Goal: Information Seeking & Learning: Learn about a topic

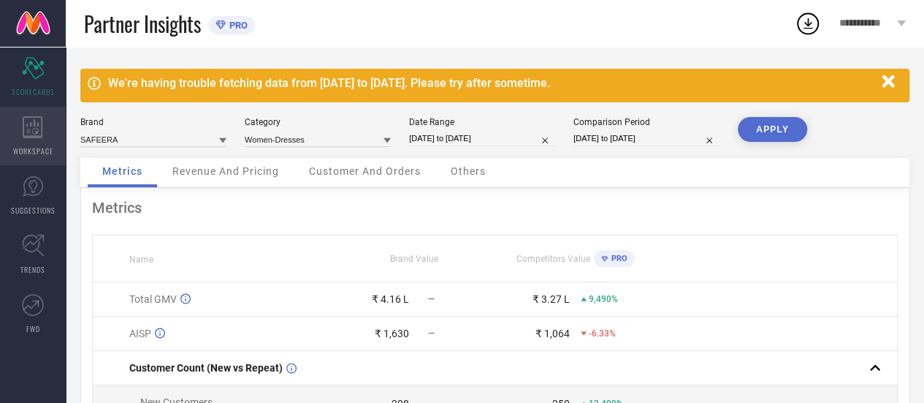
click at [32, 132] on icon at bounding box center [33, 127] width 20 height 22
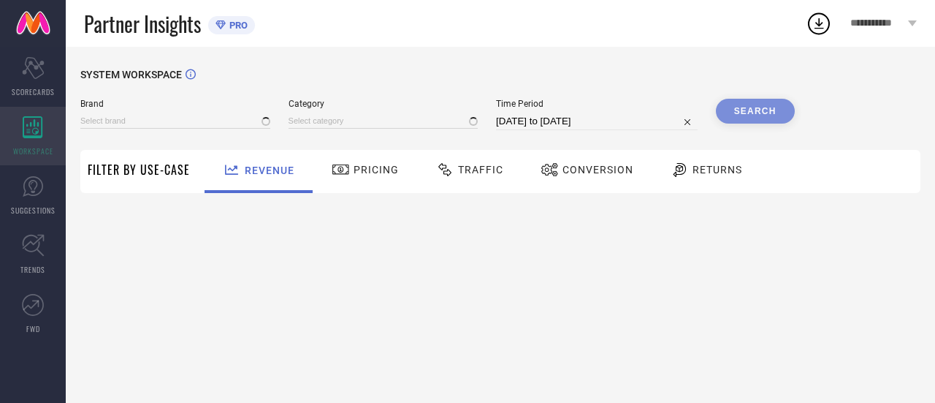
type input "SAFEERA"
type input "All"
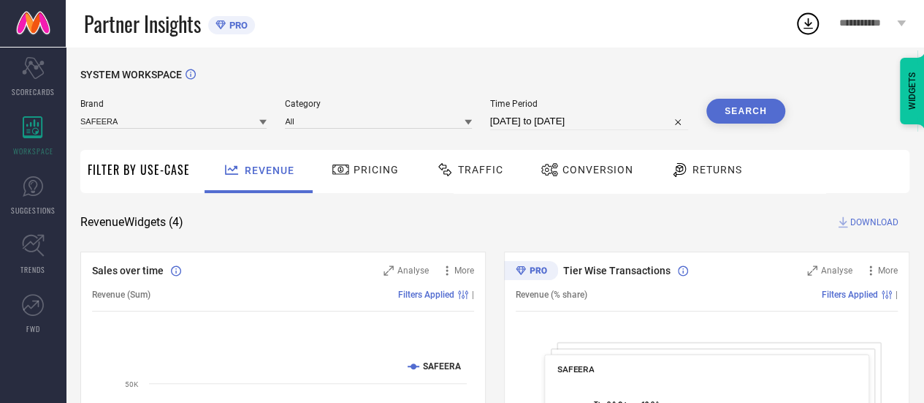
select select "7"
select select "2025"
select select "8"
select select "2025"
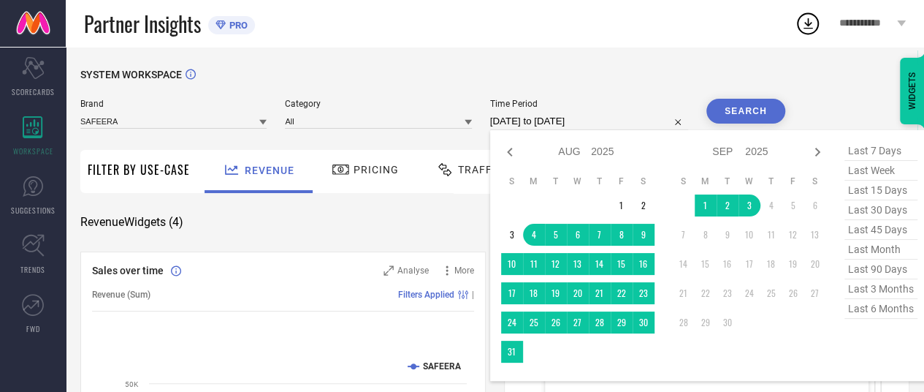
click at [541, 126] on input "[DATE] to [DATE]" at bounding box center [589, 122] width 198 height 18
click at [867, 275] on span "last 90 days" at bounding box center [881, 269] width 73 height 20
type input "[DATE] to [DATE]"
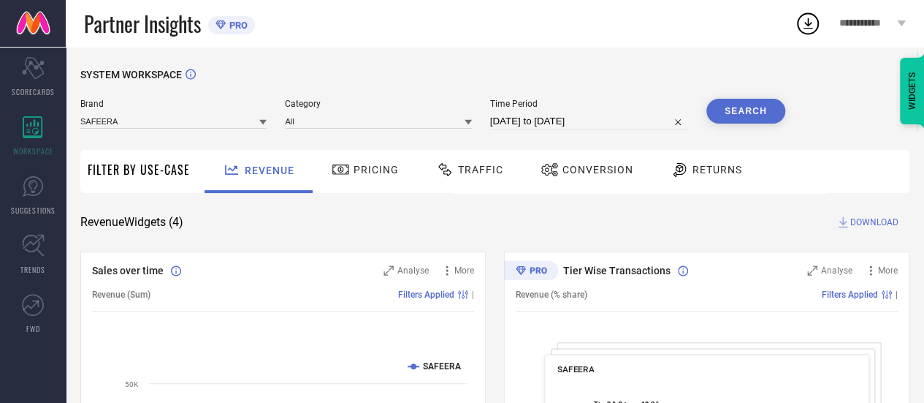
click at [743, 111] on button "Search" at bounding box center [746, 111] width 79 height 25
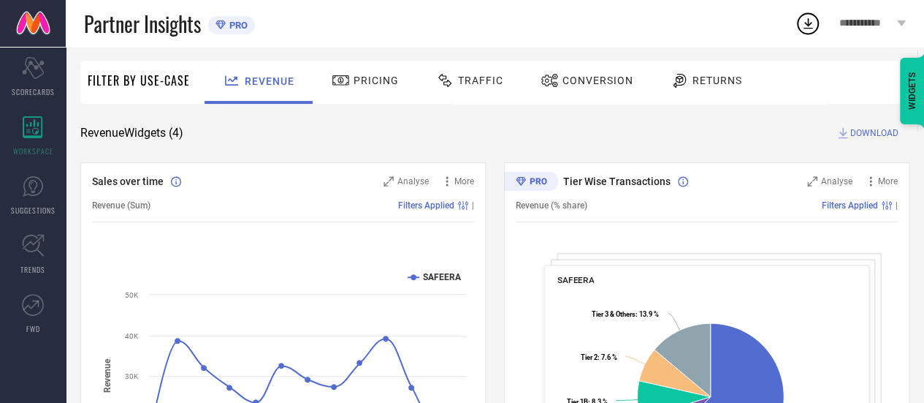
scroll to position [88, 0]
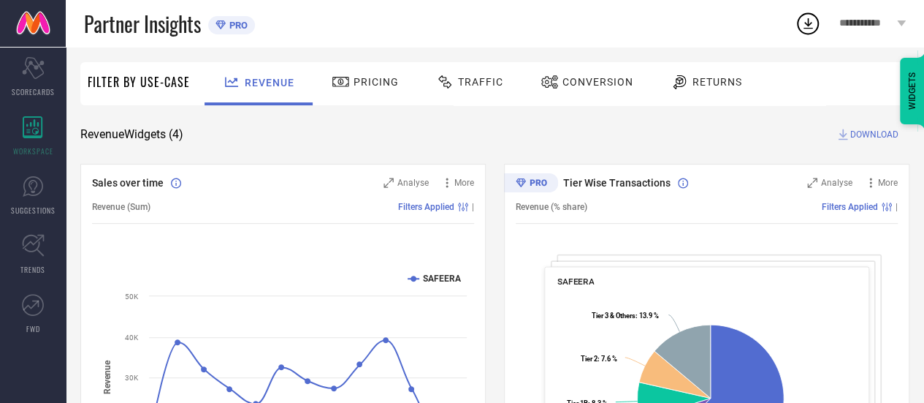
click at [364, 92] on div "Pricing" at bounding box center [365, 81] width 75 height 25
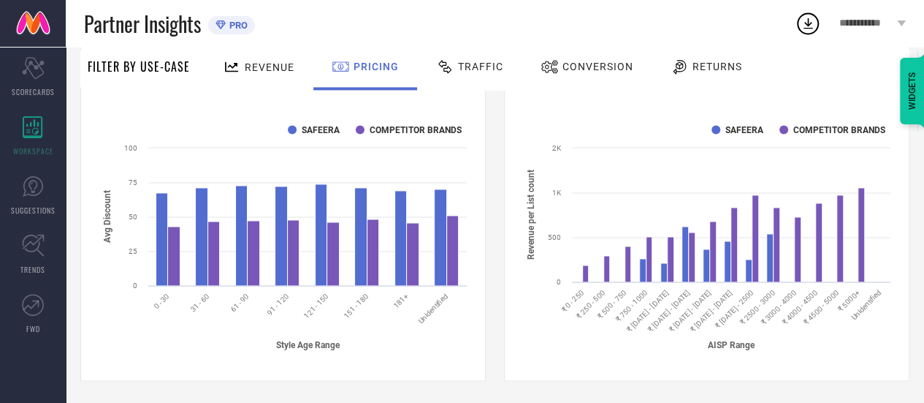
scroll to position [1000, 0]
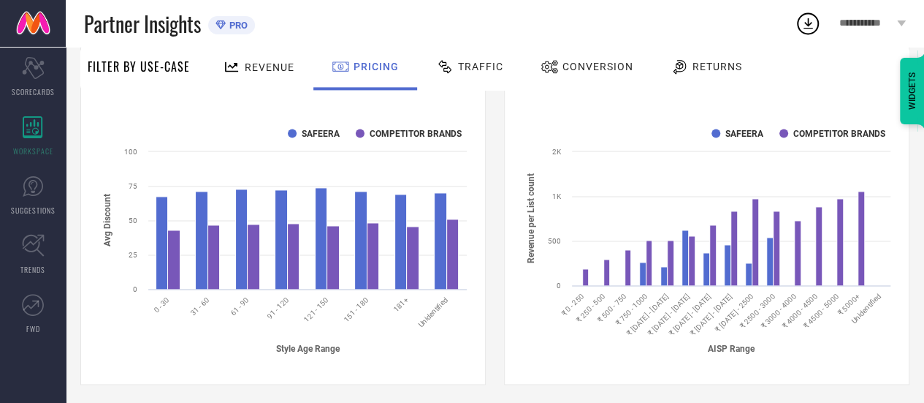
click at [458, 66] on span "Traffic" at bounding box center [480, 67] width 45 height 12
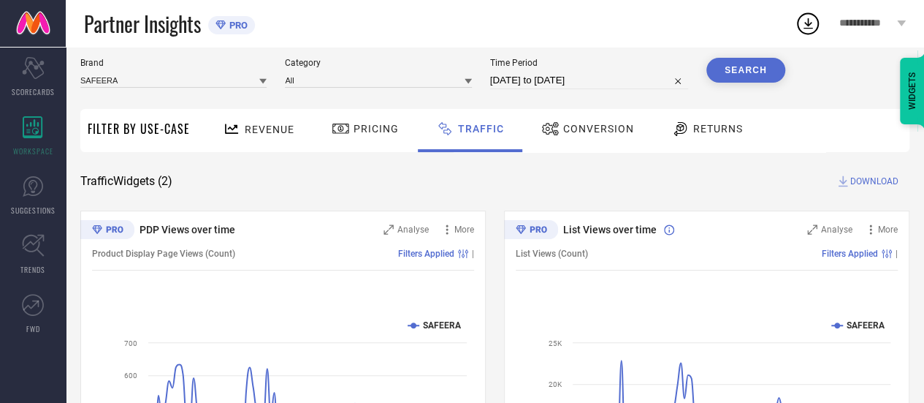
scroll to position [40, 0]
click at [370, 136] on div "Pricing" at bounding box center [365, 129] width 75 height 25
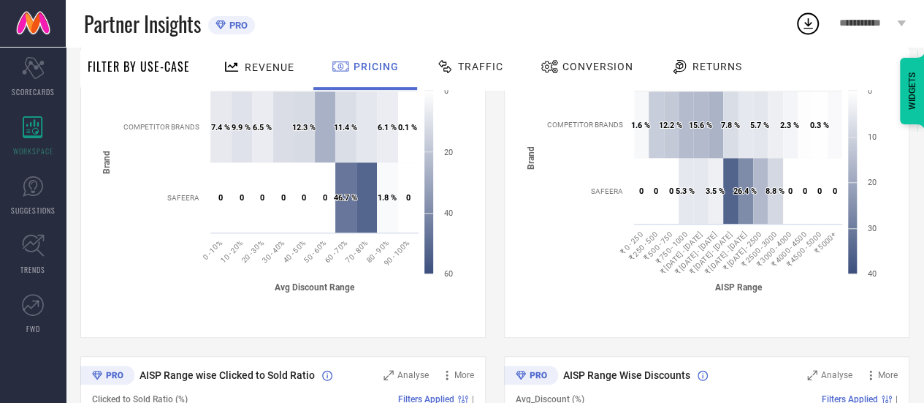
scroll to position [0, 0]
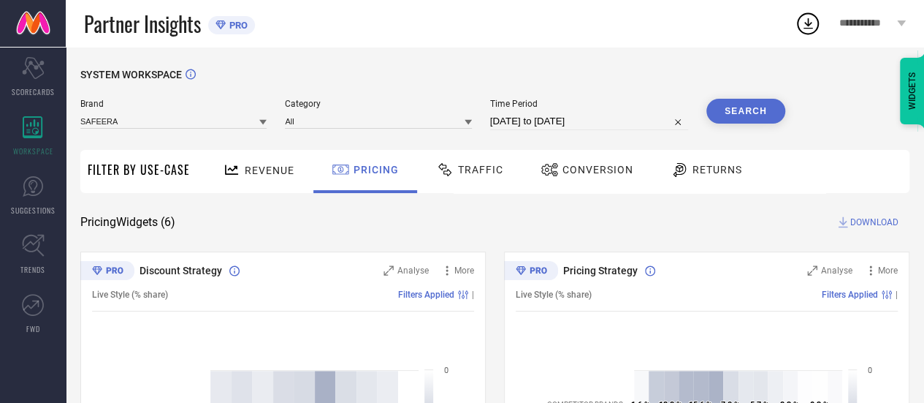
click at [482, 167] on span "Traffic" at bounding box center [480, 170] width 45 height 12
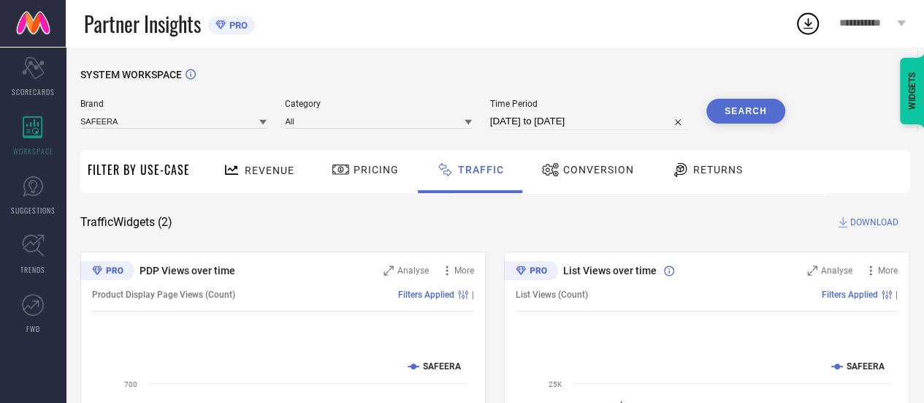
click at [572, 181] on div "Conversion" at bounding box center [588, 169] width 100 height 25
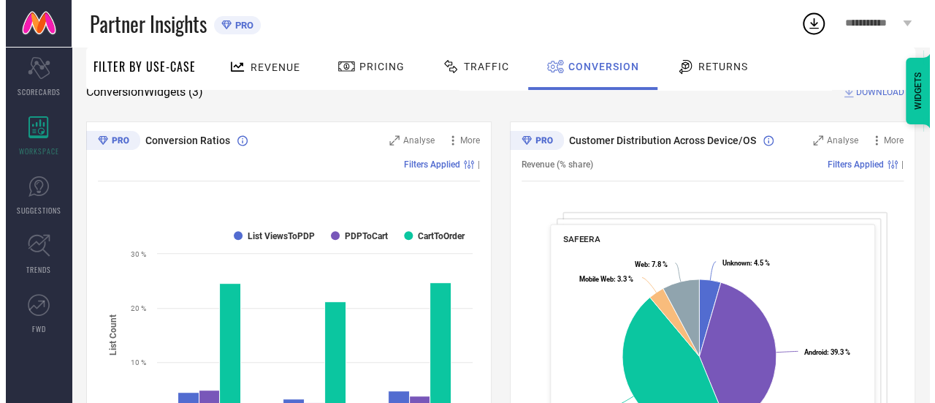
scroll to position [129, 0]
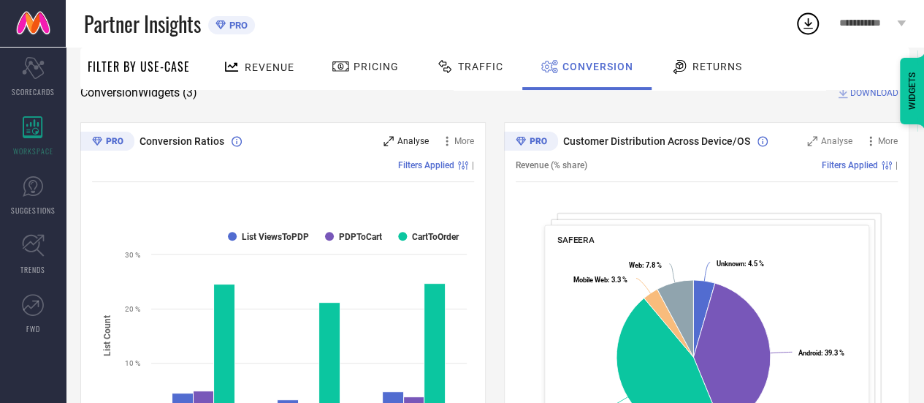
click at [401, 139] on span "Analyse" at bounding box center [413, 141] width 31 height 10
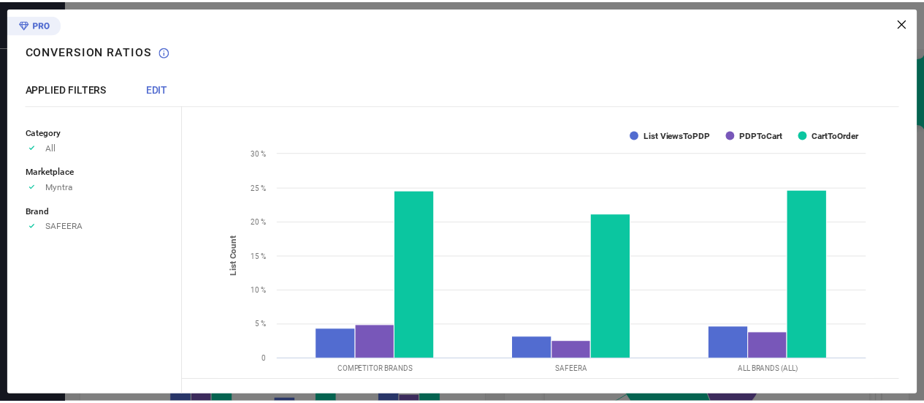
scroll to position [0, 0]
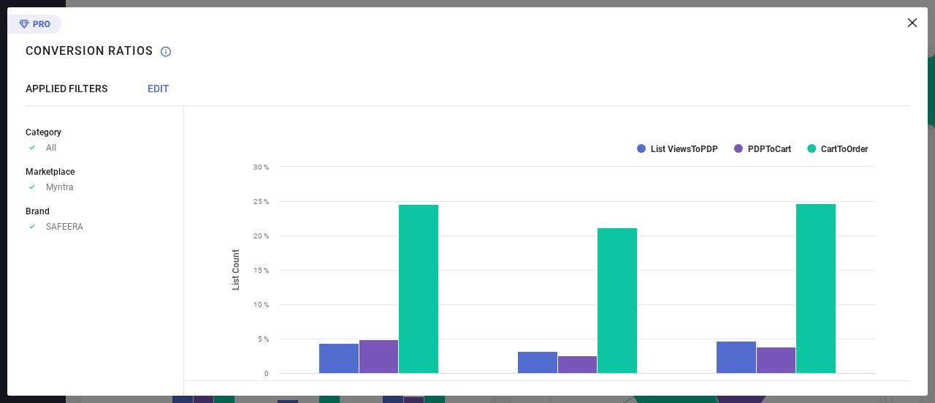
click at [914, 21] on icon at bounding box center [912, 22] width 9 height 9
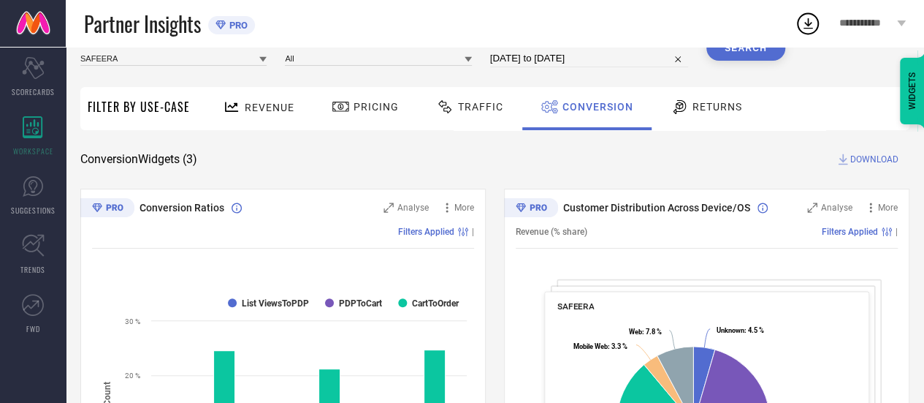
scroll to position [60, 0]
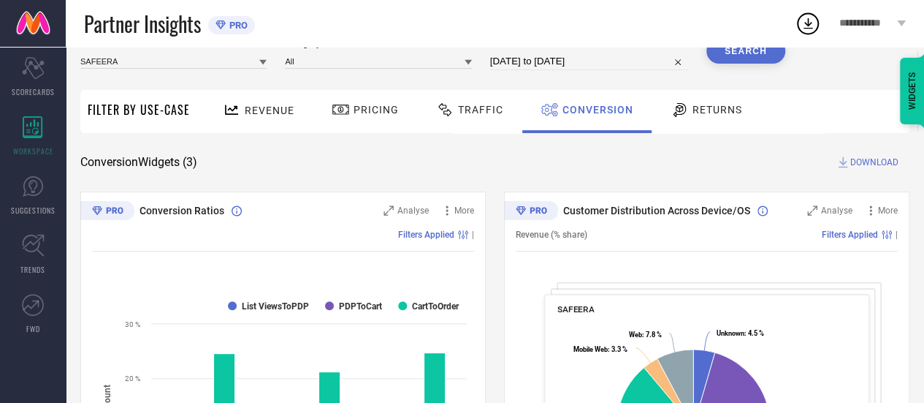
click at [715, 102] on div "Returns" at bounding box center [706, 109] width 79 height 25
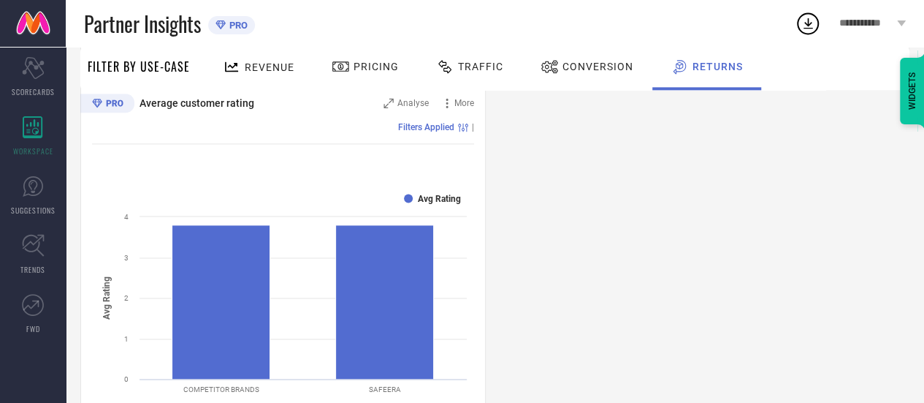
scroll to position [1003, 0]
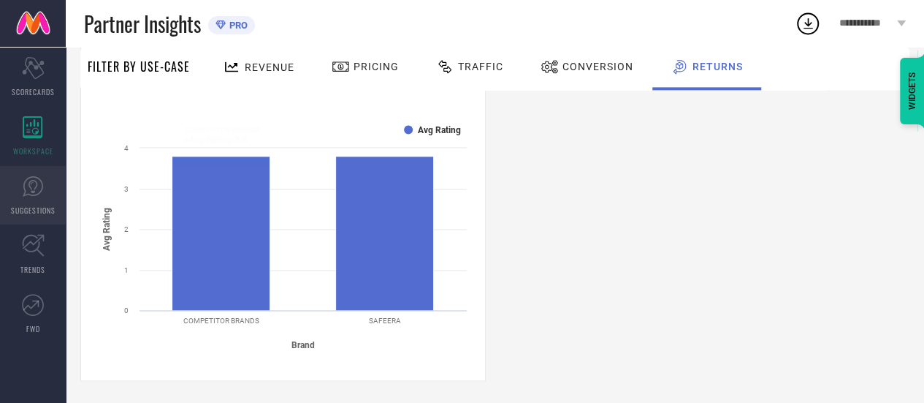
click at [45, 210] on span "SUGGESTIONS" at bounding box center [33, 210] width 45 height 11
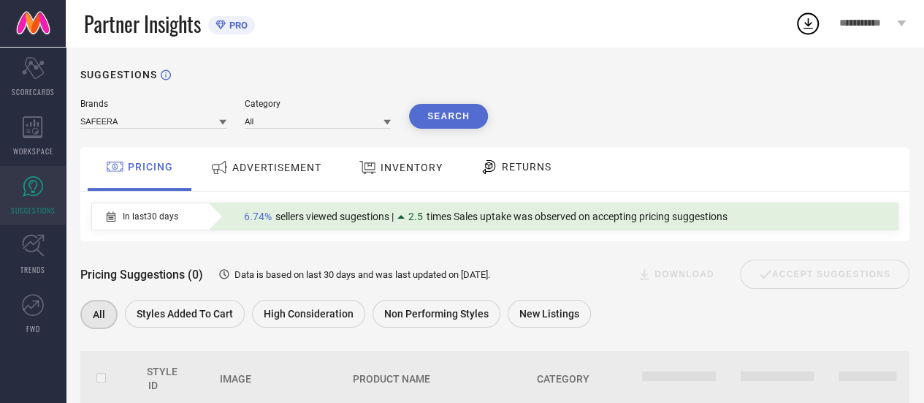
click at [279, 167] on span "ADVERTISEMENT" at bounding box center [276, 168] width 89 height 12
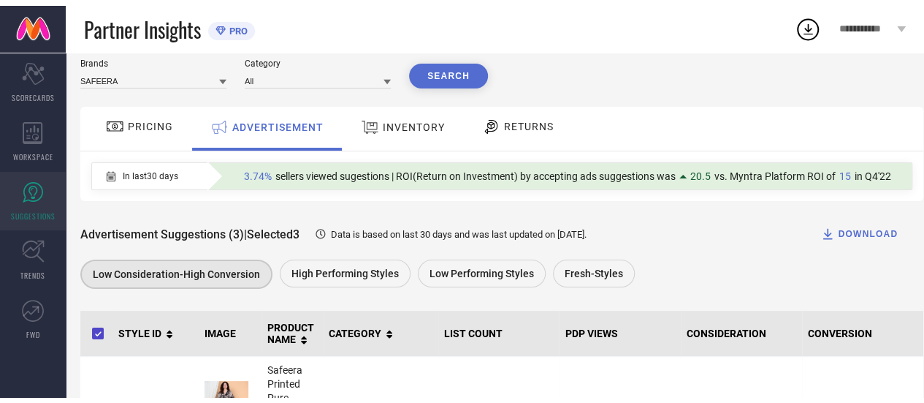
scroll to position [44, 0]
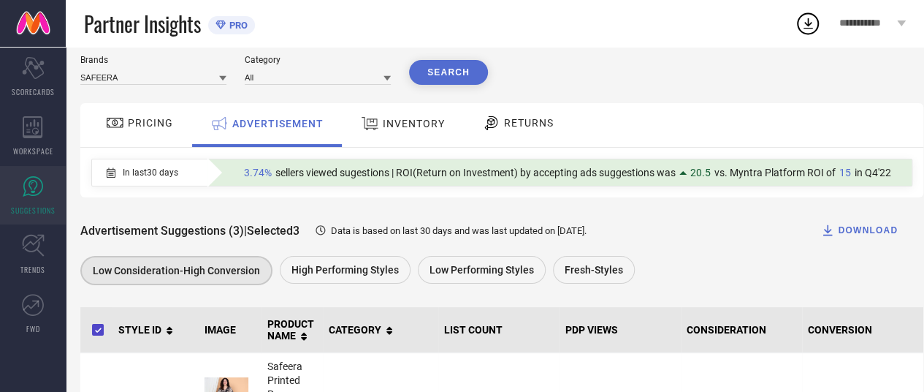
click at [432, 118] on div "INVENTORY" at bounding box center [402, 123] width 91 height 26
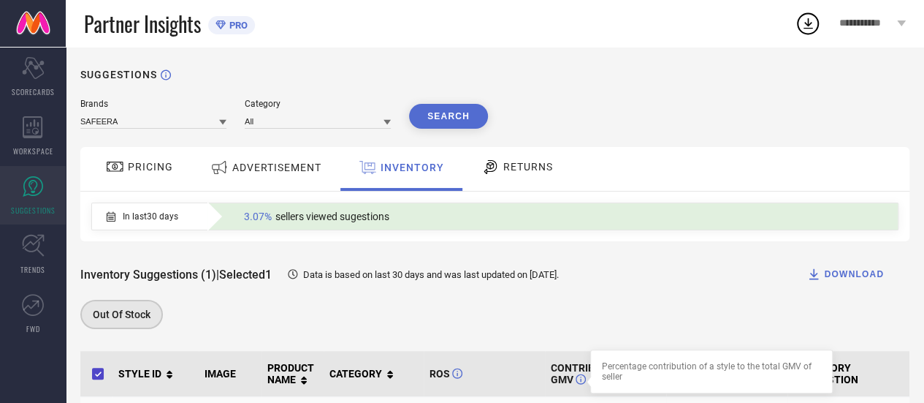
scroll to position [114, 0]
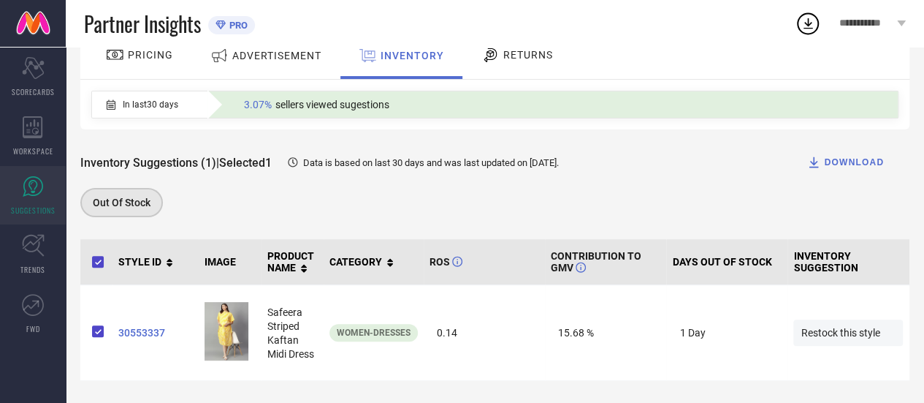
click at [536, 49] on span "RETURNS" at bounding box center [529, 55] width 50 height 12
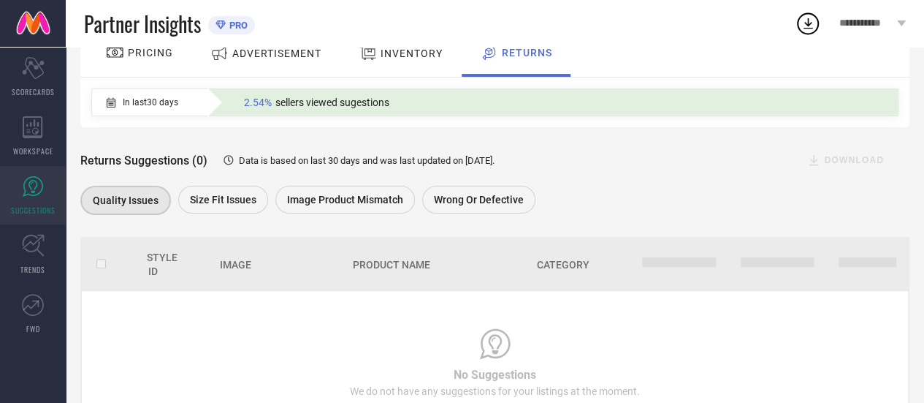
click at [244, 75] on div "ADVERTISEMENT" at bounding box center [266, 55] width 148 height 44
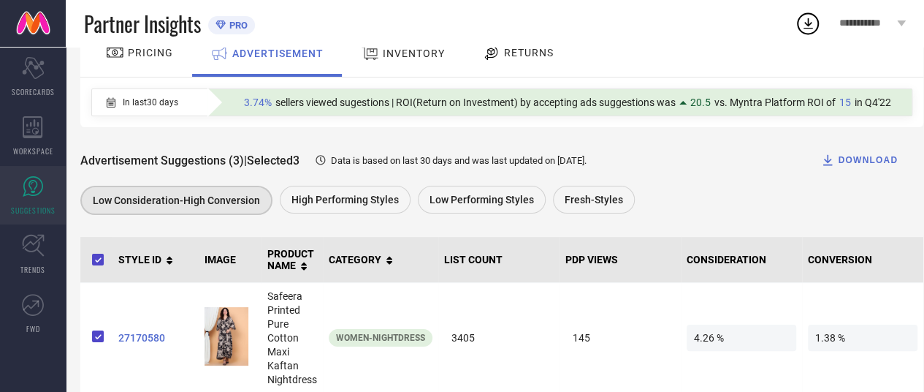
click at [164, 51] on span "PRICING" at bounding box center [150, 53] width 45 height 12
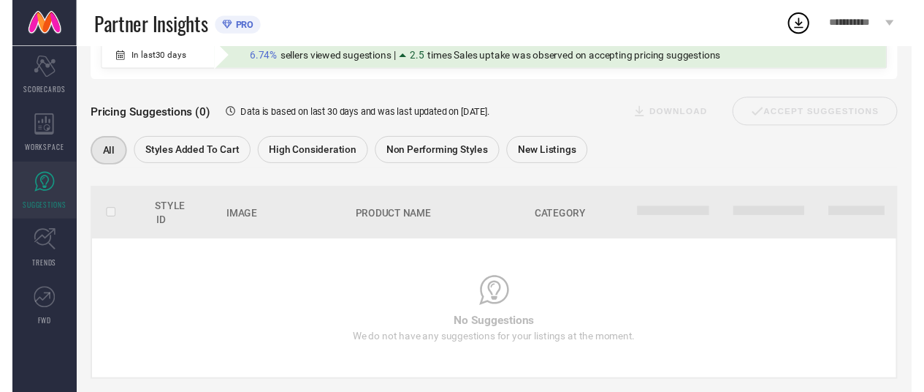
scroll to position [0, 0]
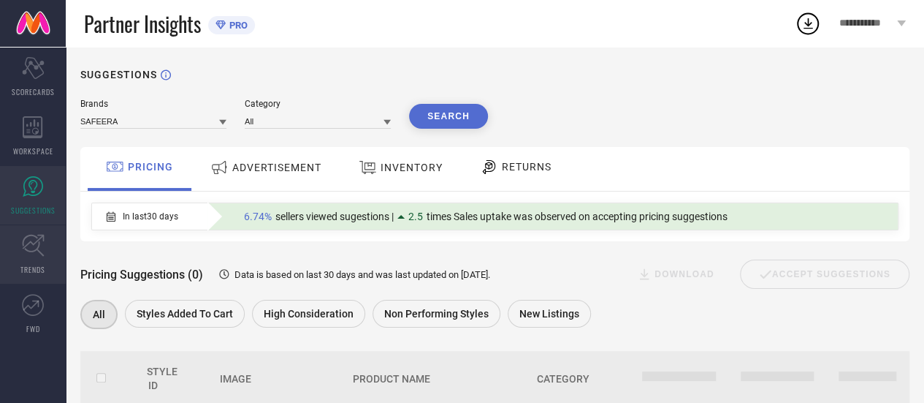
click at [28, 261] on link "TRENDS" at bounding box center [33, 254] width 66 height 58
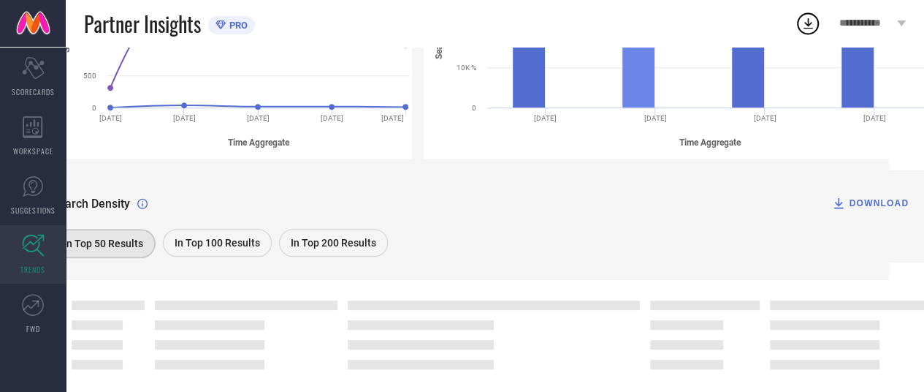
scroll to position [393, 35]
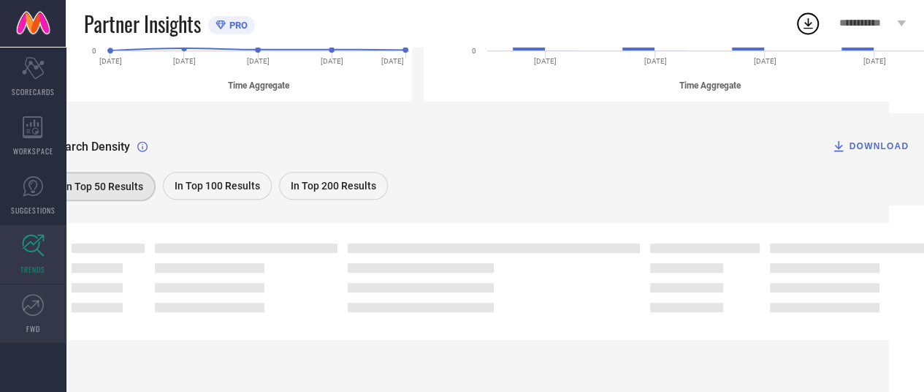
click at [39, 310] on icon at bounding box center [33, 305] width 22 height 22
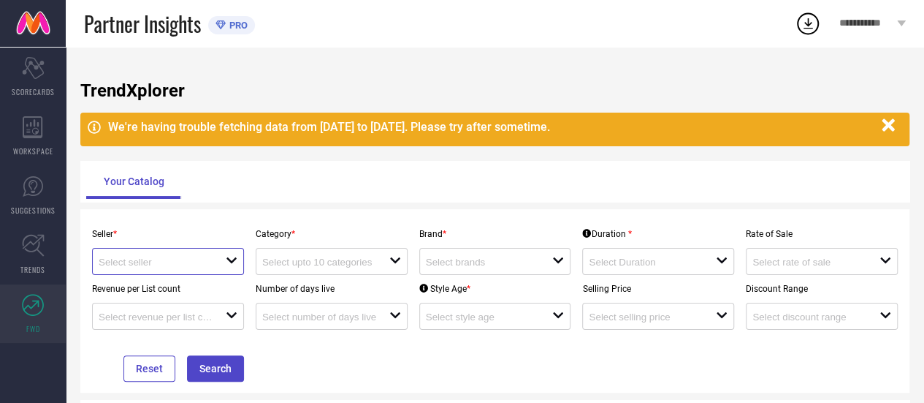
click at [184, 265] on input at bounding box center [156, 262] width 114 height 11
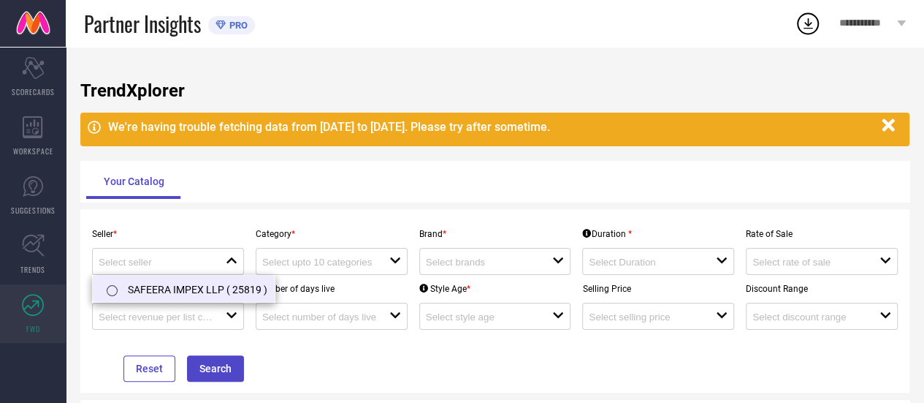
click at [183, 280] on li "SAFEERA IMPEX LLP ( 25819 )" at bounding box center [184, 289] width 182 height 26
type input "SAFEERA IMPEX LLP ( 25819 )"
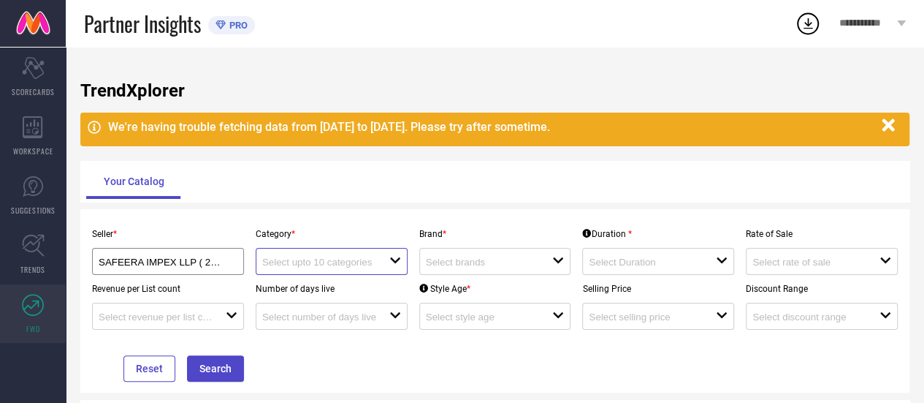
click at [373, 265] on input at bounding box center [319, 262] width 114 height 11
click at [349, 216] on div "Seller * SAFEERA IMPEX LLP ( 25819 ) Category * close Brand * open Duration * o…" at bounding box center [494, 300] width 829 height 183
click at [300, 265] on input at bounding box center [319, 262] width 114 height 11
click at [465, 267] on input at bounding box center [483, 262] width 114 height 11
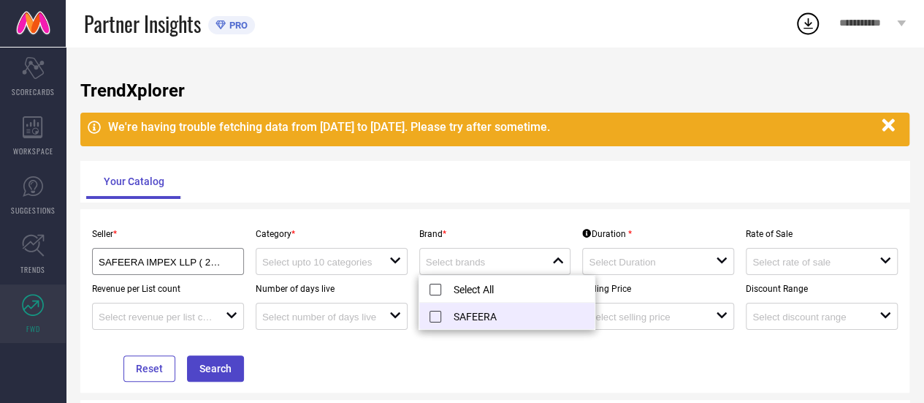
click at [461, 318] on li "SAFEERA" at bounding box center [506, 316] width 175 height 26
type input "SAFEERA"
click at [650, 262] on input at bounding box center [646, 262] width 114 height 11
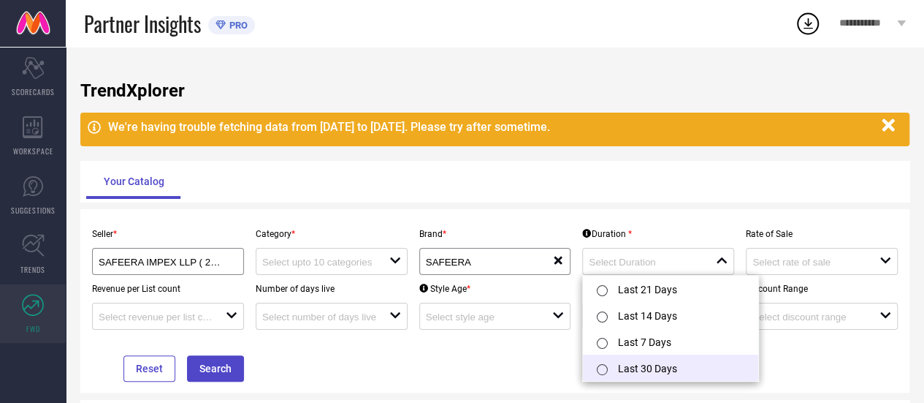
click at [614, 362] on div at bounding box center [605, 368] width 26 height 29
type input "Last 30 Days"
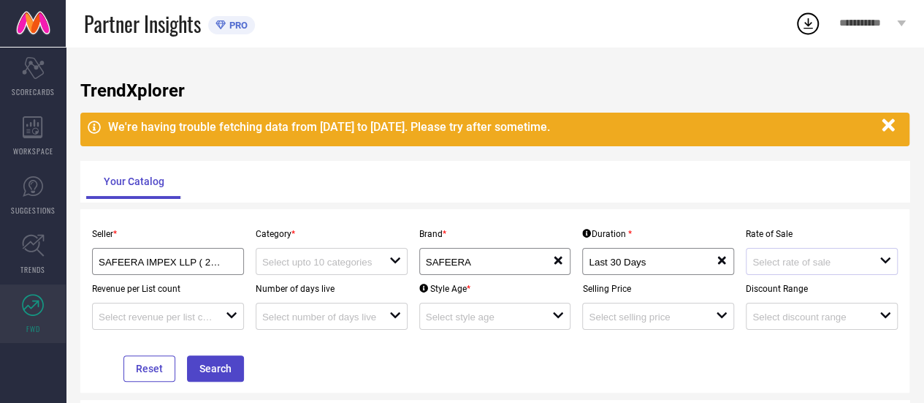
click at [787, 254] on div "open" at bounding box center [822, 261] width 152 height 27
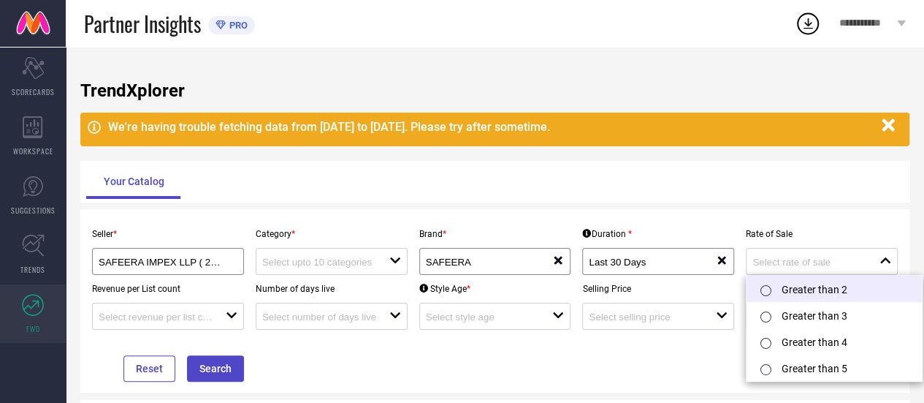
click at [783, 284] on li "Greater than 2" at bounding box center [834, 289] width 175 height 26
type input "Greater than 2"
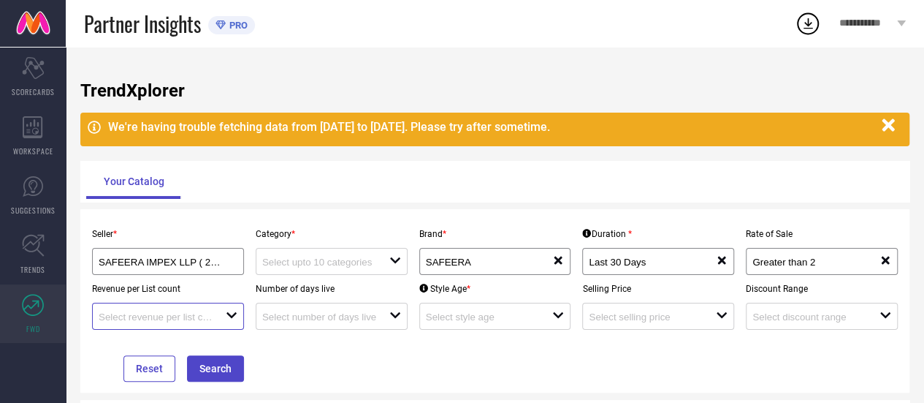
click at [153, 316] on input at bounding box center [156, 316] width 114 height 11
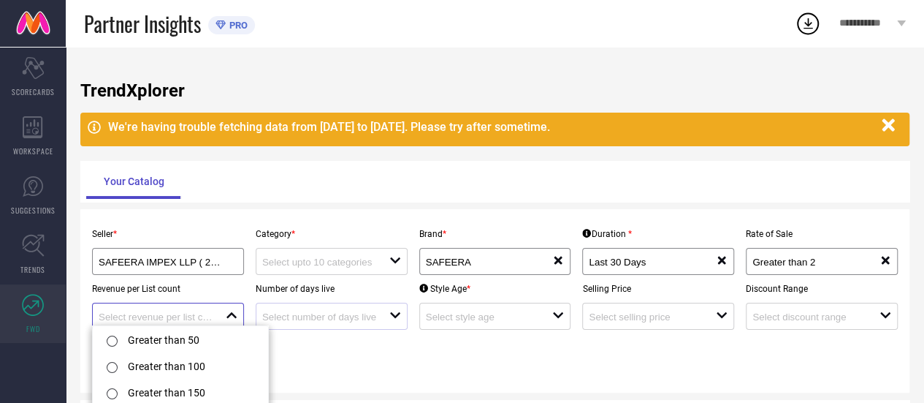
scroll to position [73, 0]
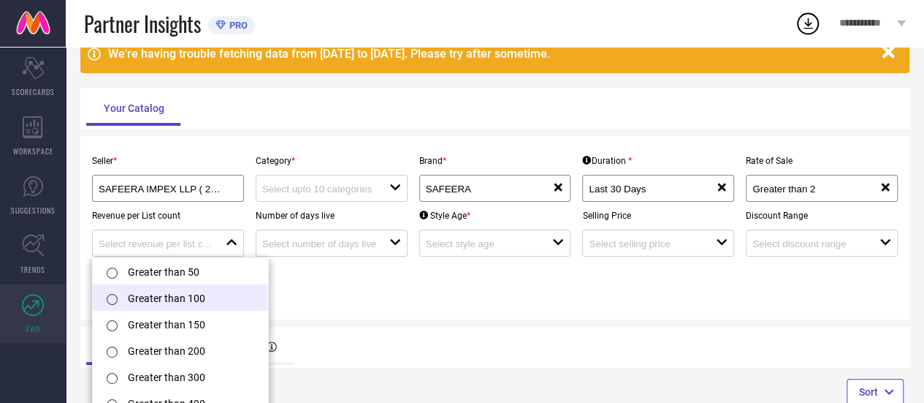
click at [129, 301] on li "Greater than 100" at bounding box center [180, 297] width 175 height 26
type input "Greater than 100"
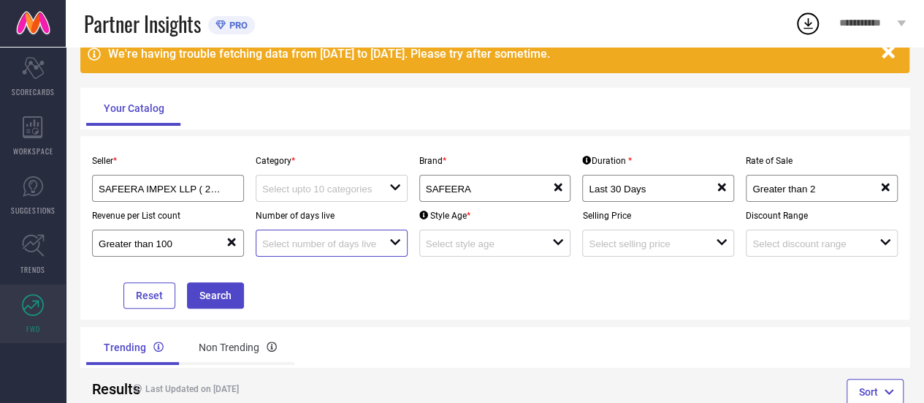
click at [327, 249] on input at bounding box center [319, 243] width 114 height 11
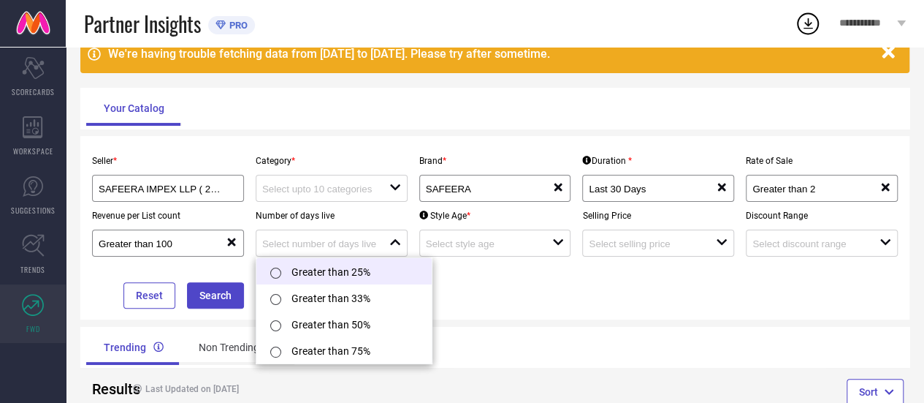
click at [329, 271] on li "Greater than 25%" at bounding box center [344, 271] width 175 height 26
type input "Greater than 25%"
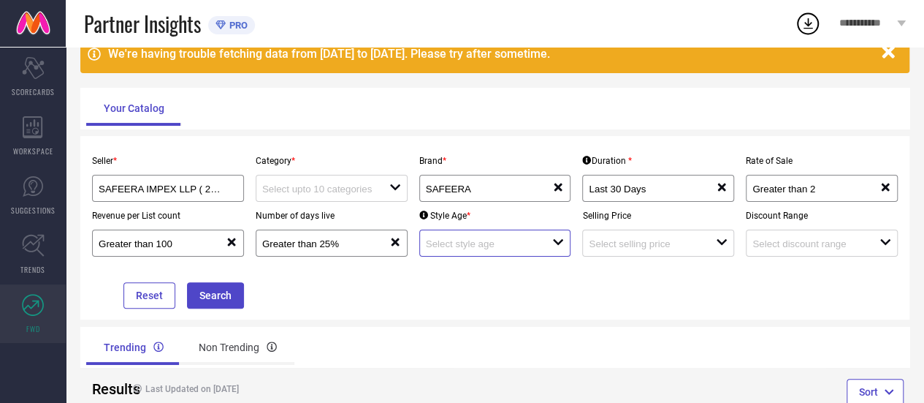
click at [462, 242] on input at bounding box center [483, 243] width 114 height 11
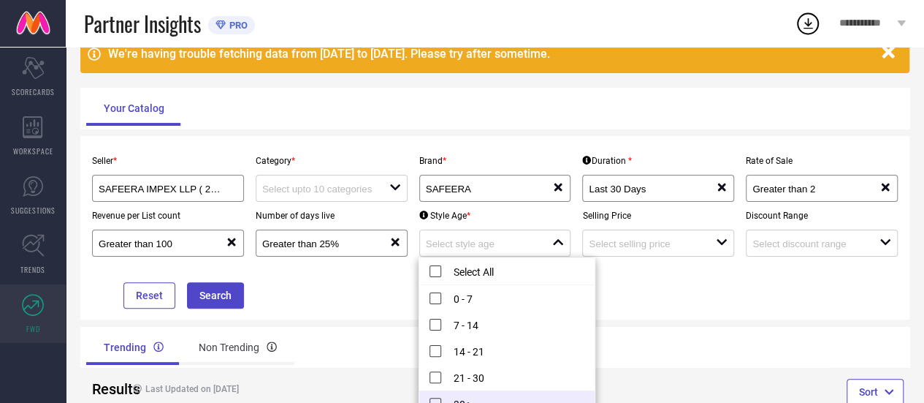
click at [434, 398] on li "30+" at bounding box center [506, 403] width 175 height 26
type input "30+"
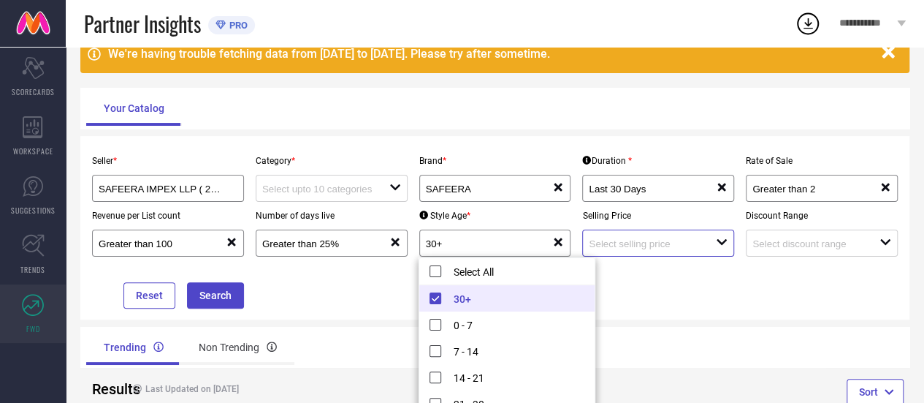
click at [619, 245] on input at bounding box center [646, 243] width 114 height 11
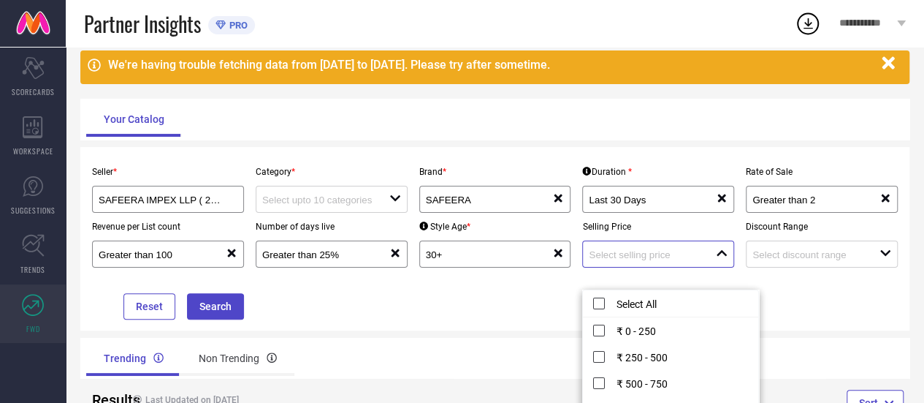
scroll to position [41, 0]
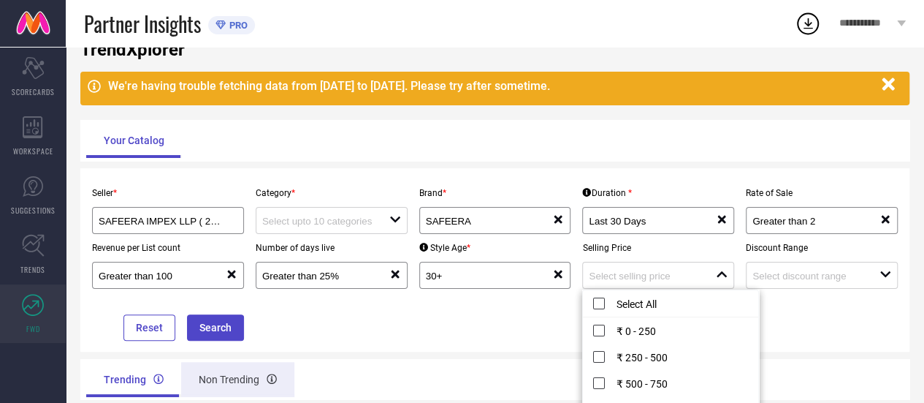
click at [230, 390] on div "Non Trending" at bounding box center [237, 379] width 113 height 35
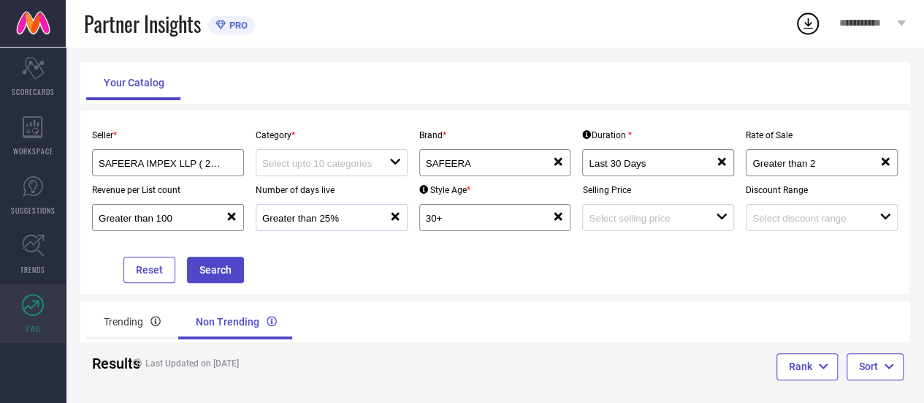
scroll to position [114, 0]
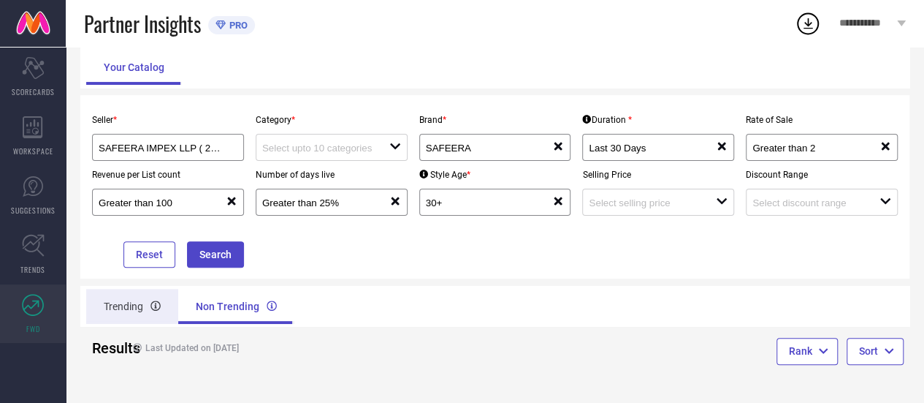
click at [124, 314] on div "Trending" at bounding box center [132, 306] width 92 height 35
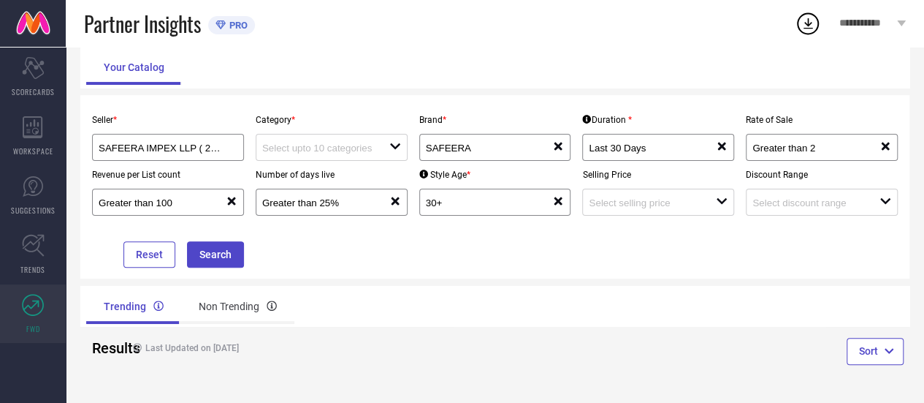
scroll to position [0, 0]
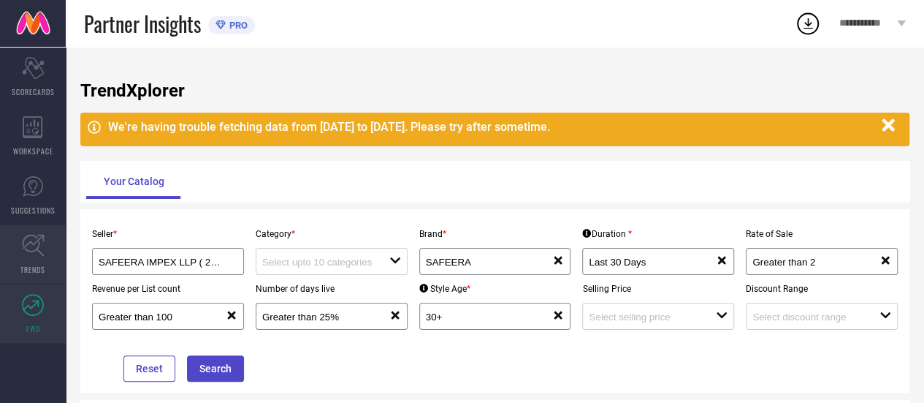
click at [23, 242] on icon at bounding box center [33, 246] width 22 height 22
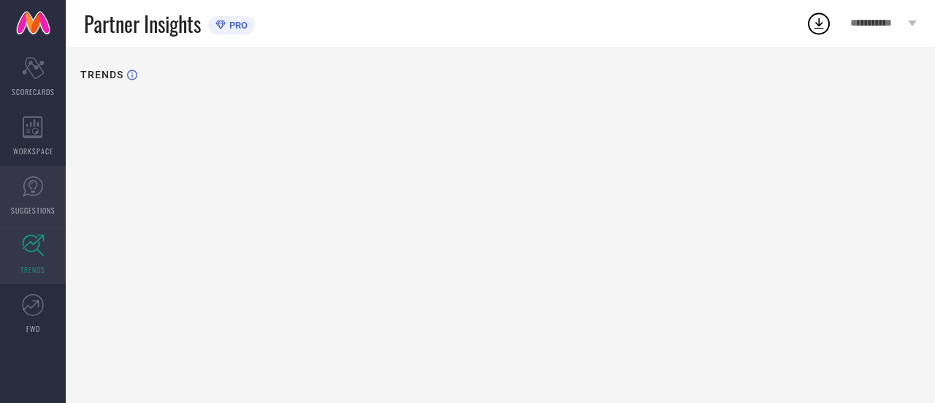
click at [18, 198] on link "SUGGESTIONS" at bounding box center [33, 195] width 66 height 58
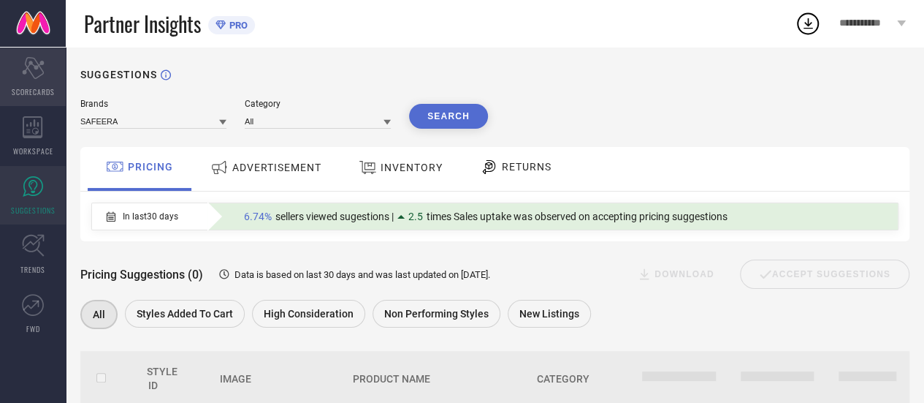
click at [25, 81] on div "Scorecard SCORECARDS" at bounding box center [33, 77] width 66 height 58
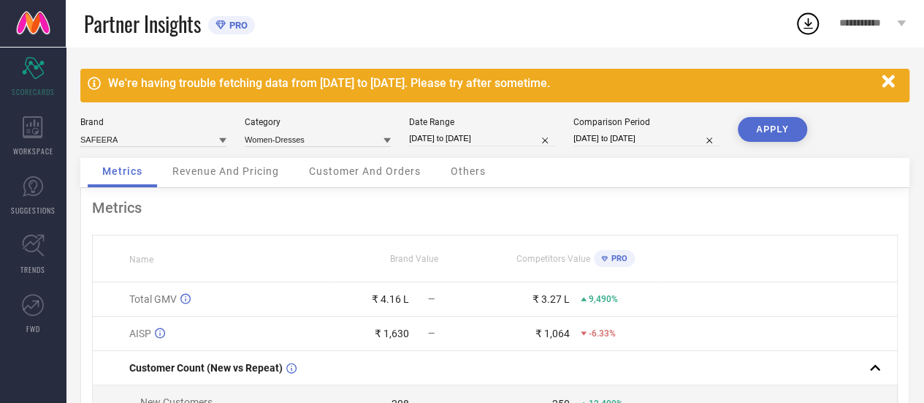
click at [259, 174] on span "Revenue And Pricing" at bounding box center [225, 171] width 107 height 12
